Goal: Transaction & Acquisition: Purchase product/service

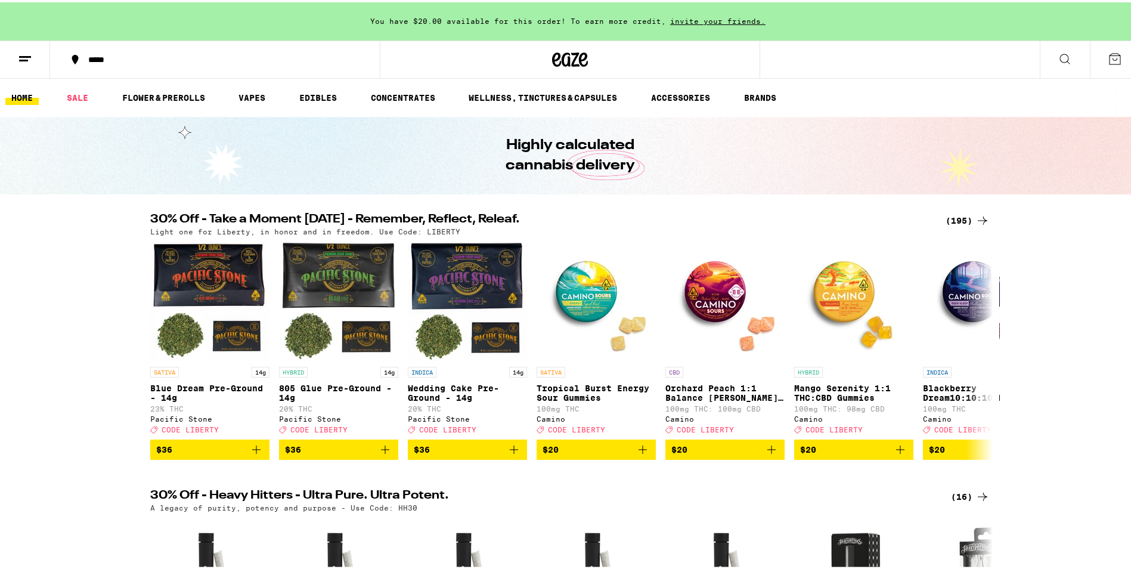
click at [968, 215] on div "(195)" at bounding box center [967, 218] width 44 height 14
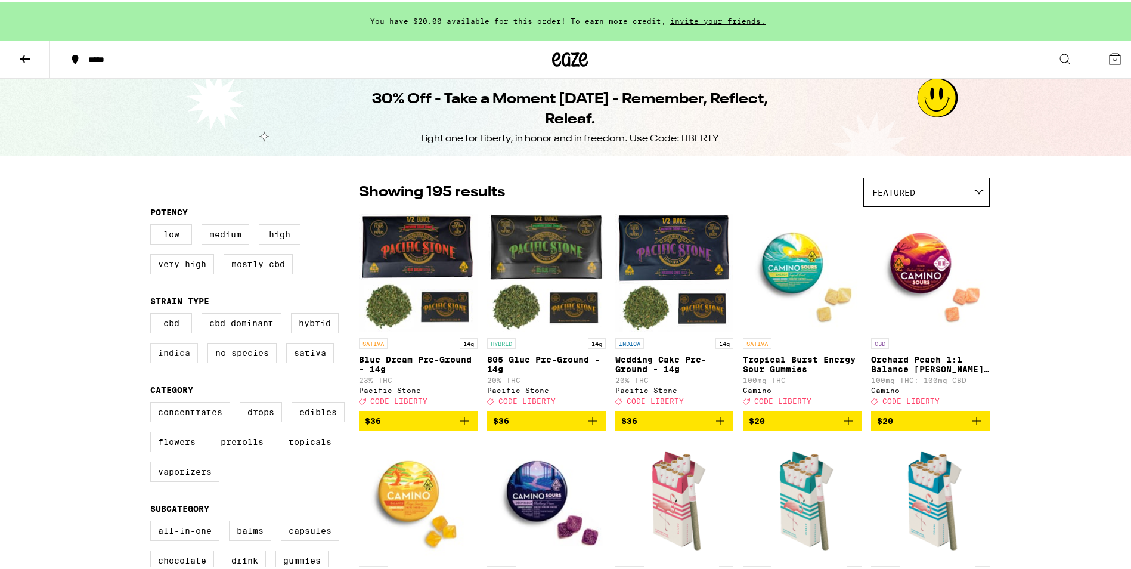
click at [173, 356] on label "Indica" at bounding box center [174, 350] width 48 height 20
click at [153, 313] on input "Indica" at bounding box center [153, 312] width 1 height 1
checkbox input "true"
